Goal: Transaction & Acquisition: Download file/media

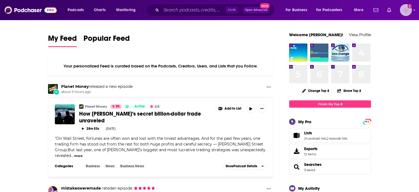
click at [407, 11] on img "Logged in as StraussPodchaser" at bounding box center [405, 10] width 12 height 12
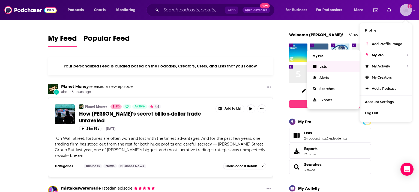
click at [322, 67] on span "Lists" at bounding box center [322, 67] width 7 height 4
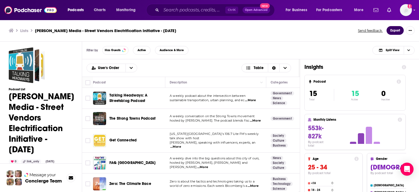
click at [393, 32] on button "Export" at bounding box center [394, 30] width 17 height 9
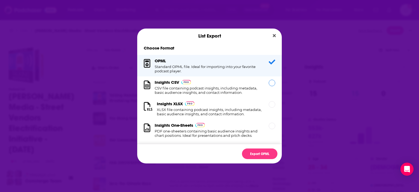
click at [174, 88] on h1 "CSV file containing podcast insights, including metadata, basic audience insigh…" at bounding box center [208, 90] width 107 height 9
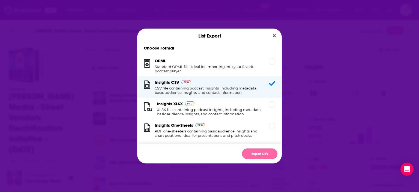
click at [252, 154] on button "Export CSV" at bounding box center [259, 154] width 35 height 11
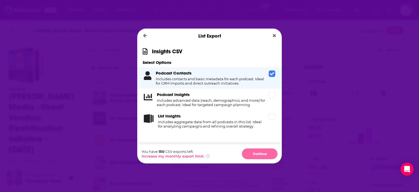
click at [258, 153] on button "Continue" at bounding box center [259, 154] width 35 height 11
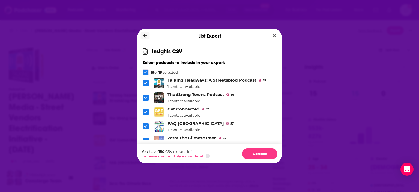
click at [146, 34] on icon "Dialog" at bounding box center [145, 36] width 4 height 5
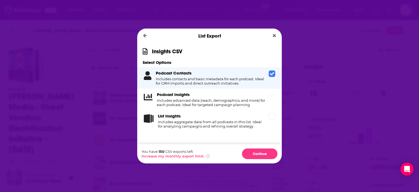
click at [196, 101] on h4 "Includes advanced data (reach, demographics, and more) for each podcast. Ideal …" at bounding box center [212, 102] width 110 height 9
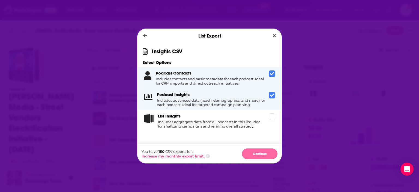
click at [266, 154] on button "Continue" at bounding box center [259, 154] width 35 height 11
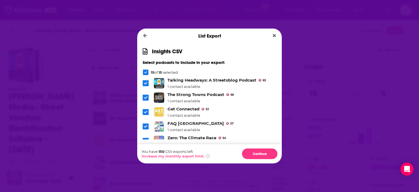
click at [251, 161] on div "You have 150 CSV exports left. Increase my monthly export limit. Continue" at bounding box center [209, 154] width 144 height 20
click at [253, 153] on button "Continue" at bounding box center [259, 154] width 35 height 11
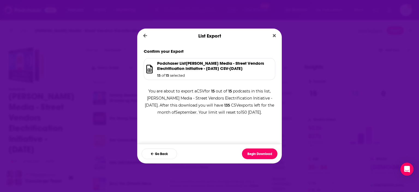
click at [253, 153] on button "Begin Download" at bounding box center [259, 154] width 35 height 11
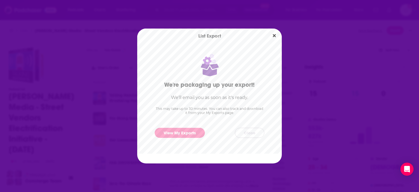
click at [247, 133] on button "Close" at bounding box center [249, 133] width 29 height 10
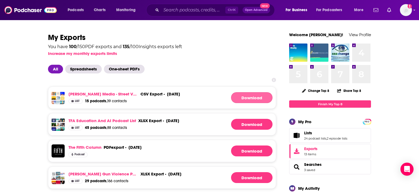
click at [245, 99] on link "Download" at bounding box center [251, 97] width 41 height 11
drag, startPoint x: 265, startPoint y: 68, endPoint x: 329, endPoint y: 7, distance: 88.3
click at [329, 6] on button "For Podcasters" at bounding box center [331, 10] width 38 height 9
